Goal: Navigation & Orientation: Find specific page/section

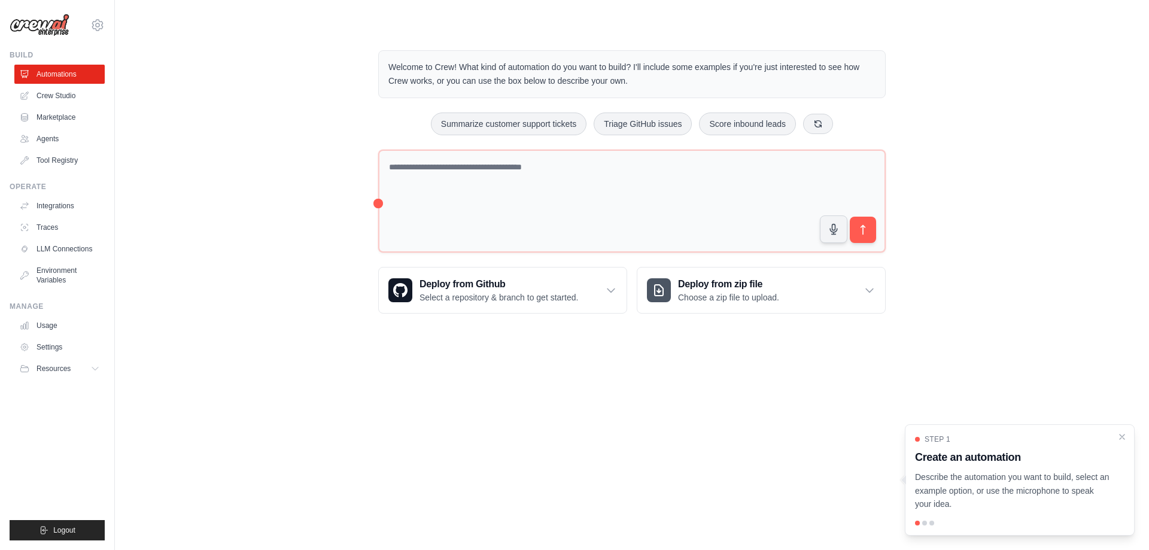
click at [216, 235] on div "Welcome to Crew! What kind of automation do you want to build? I'll include som…" at bounding box center [632, 182] width 996 height 302
click at [55, 97] on link "Crew Studio" at bounding box center [61, 95] width 90 height 19
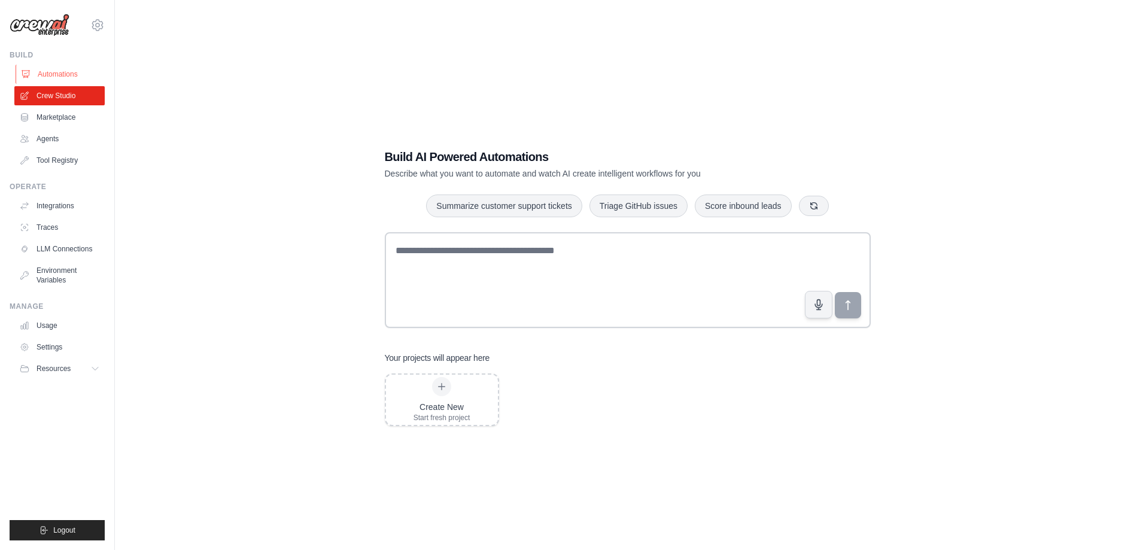
click at [56, 73] on link "Automations" at bounding box center [61, 74] width 90 height 19
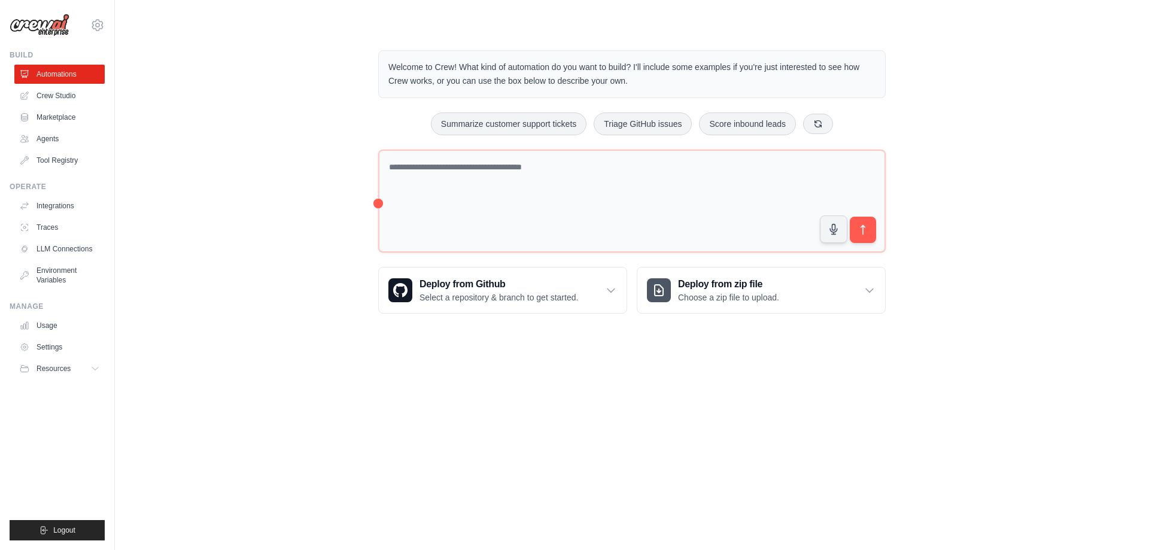
click at [48, 37] on div "[PERSON_NAME][EMAIL_ADDRESS][PERSON_NAME][DOMAIN_NAME] Settings" at bounding box center [57, 19] width 95 height 38
click at [50, 29] on img at bounding box center [40, 25] width 60 height 23
click at [47, 324] on link "Usage" at bounding box center [61, 325] width 90 height 19
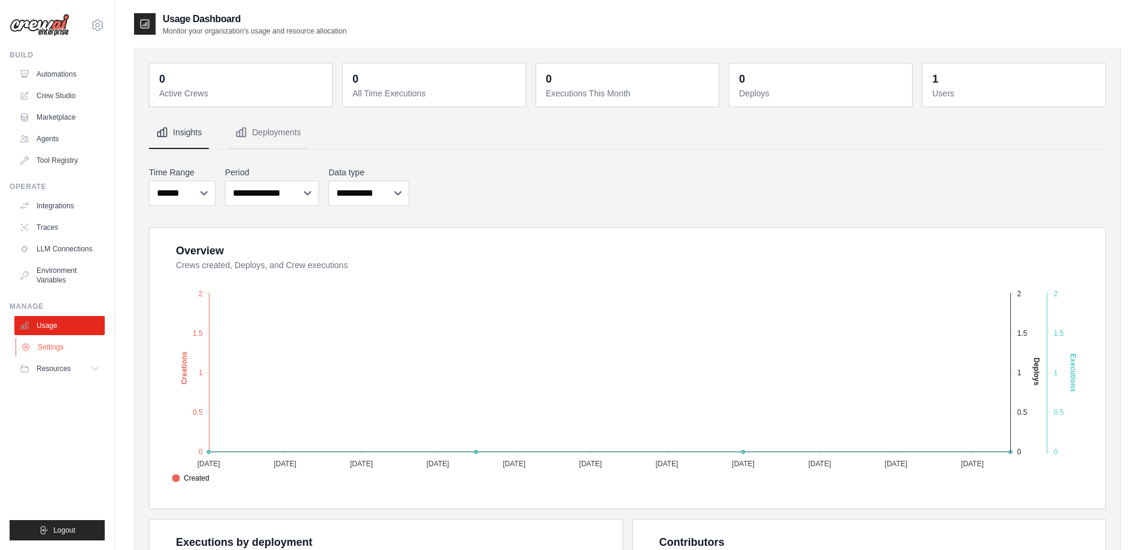
click at [34, 345] on link "Settings" at bounding box center [61, 347] width 90 height 19
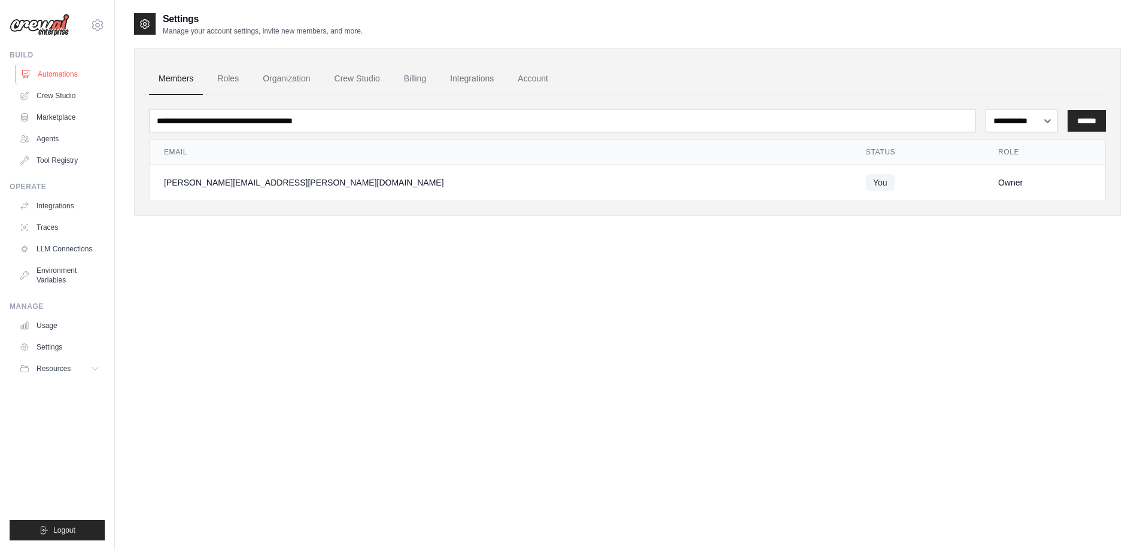
click at [66, 71] on link "Automations" at bounding box center [61, 74] width 90 height 19
